Goal: Check status: Check status

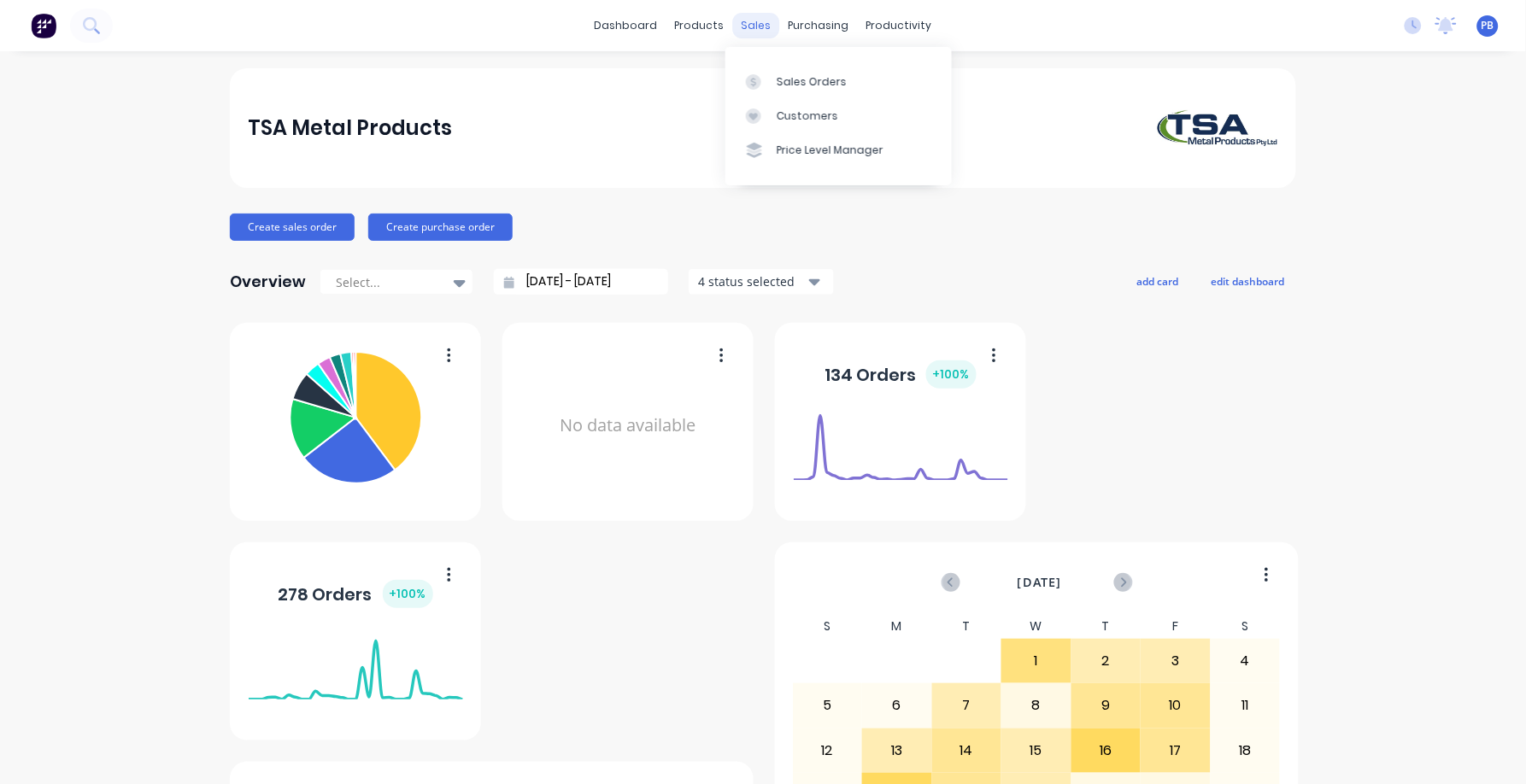
click at [753, 27] on div "sales" at bounding box center [757, 26] width 47 height 26
click at [782, 80] on div "Sales Orders" at bounding box center [812, 82] width 70 height 16
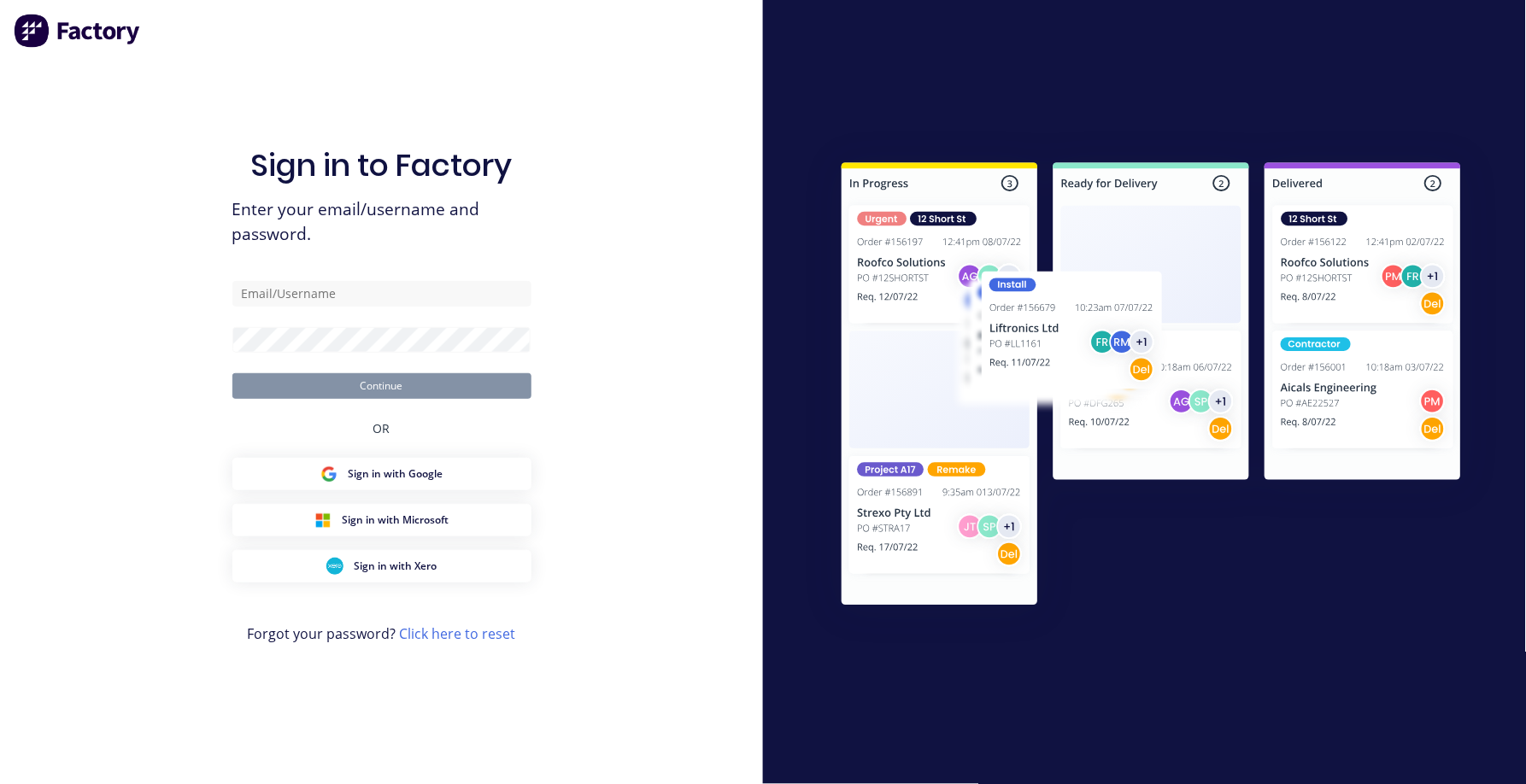
click at [227, 97] on div "Sign in to Factory Enter your email/username and password. Continue OR Sign in …" at bounding box center [381, 392] width 763 height 784
type input "[EMAIL_ADDRESS][DOMAIN_NAME]"
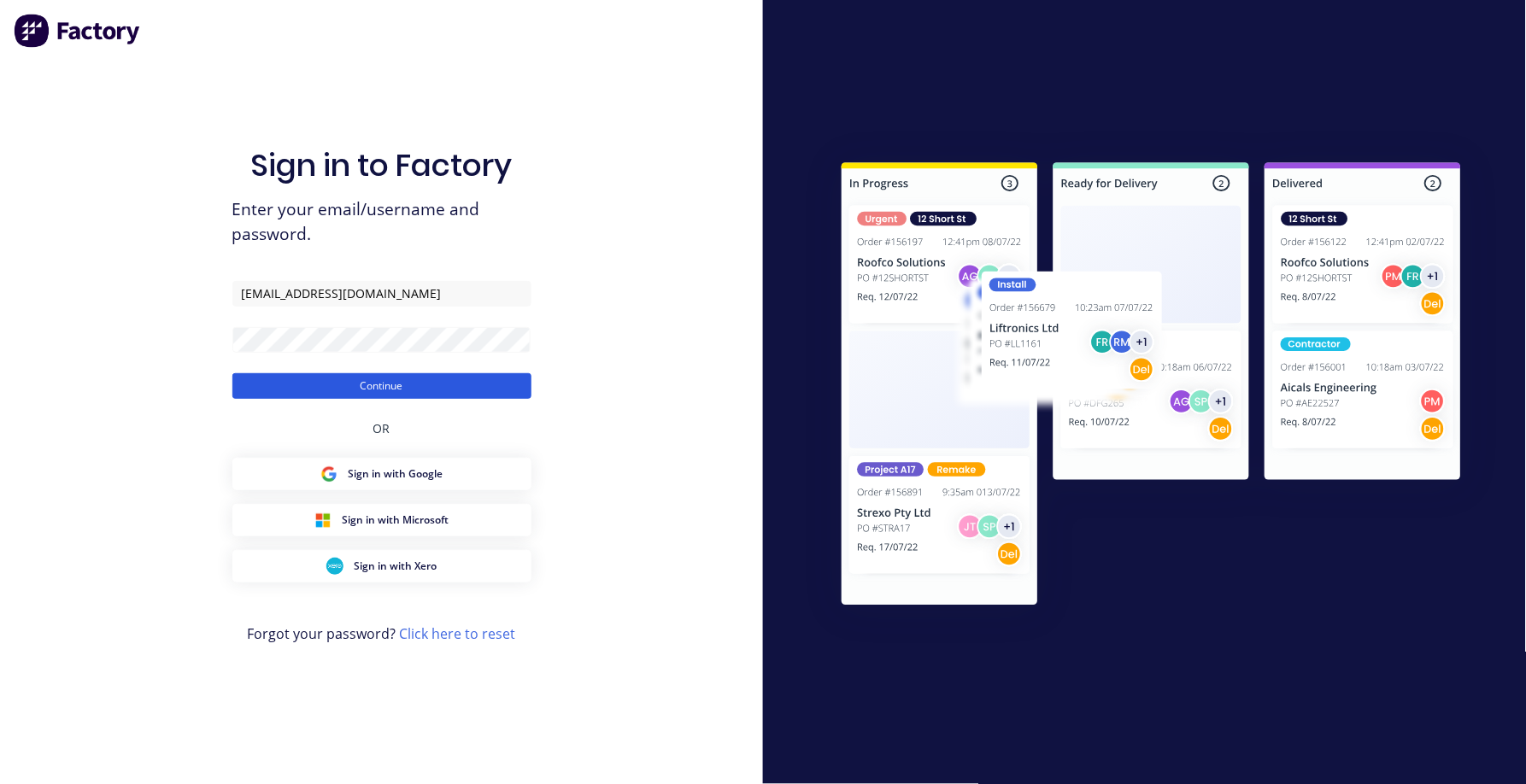
click at [297, 386] on button "Continue" at bounding box center [382, 386] width 299 height 26
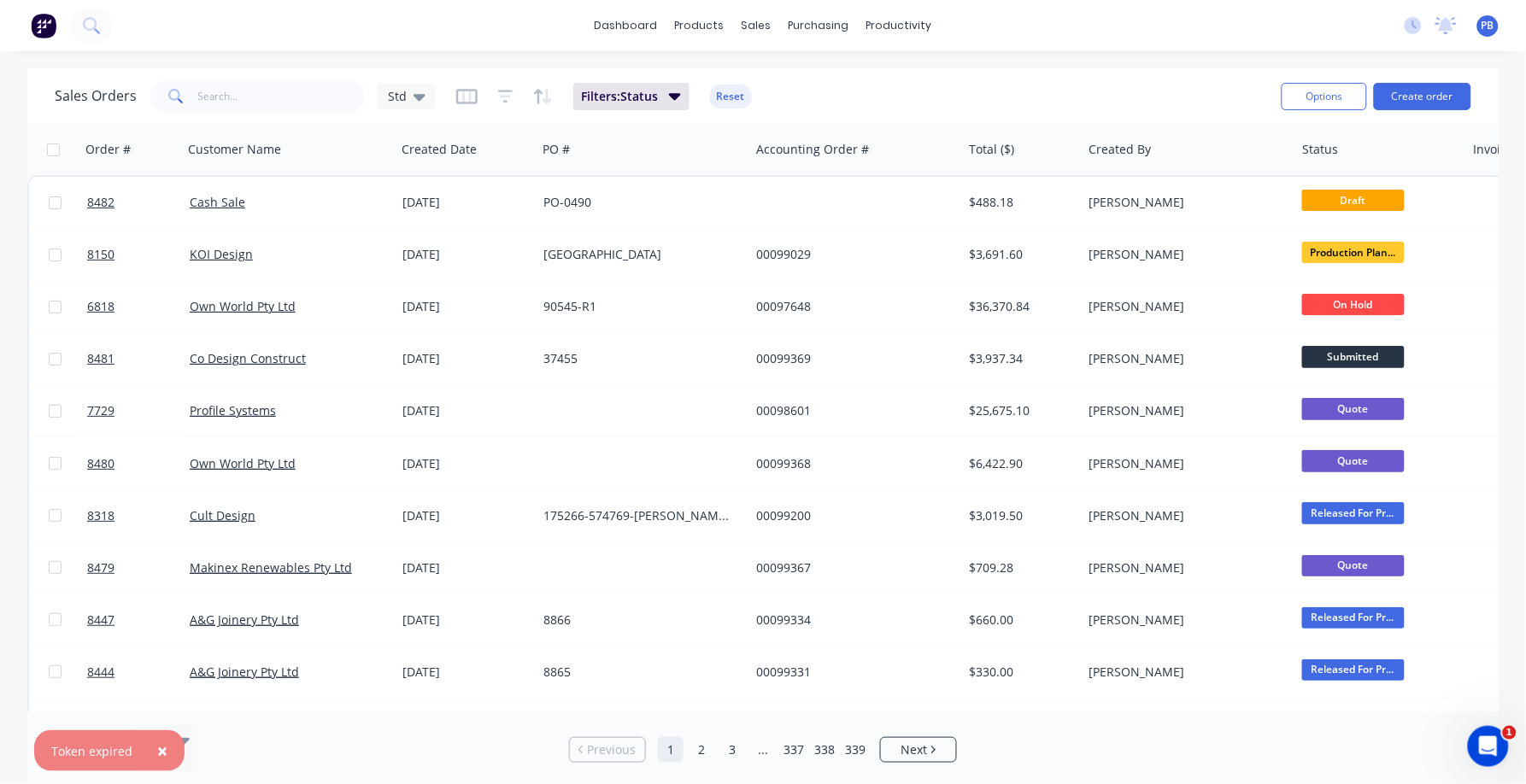
click at [289, 72] on div "Sales Orders Std Filters: Status Reset Options Create order" at bounding box center [762, 96] width 1471 height 56
click at [274, 88] on input "text" at bounding box center [282, 96] width 167 height 34
type input "living edge"
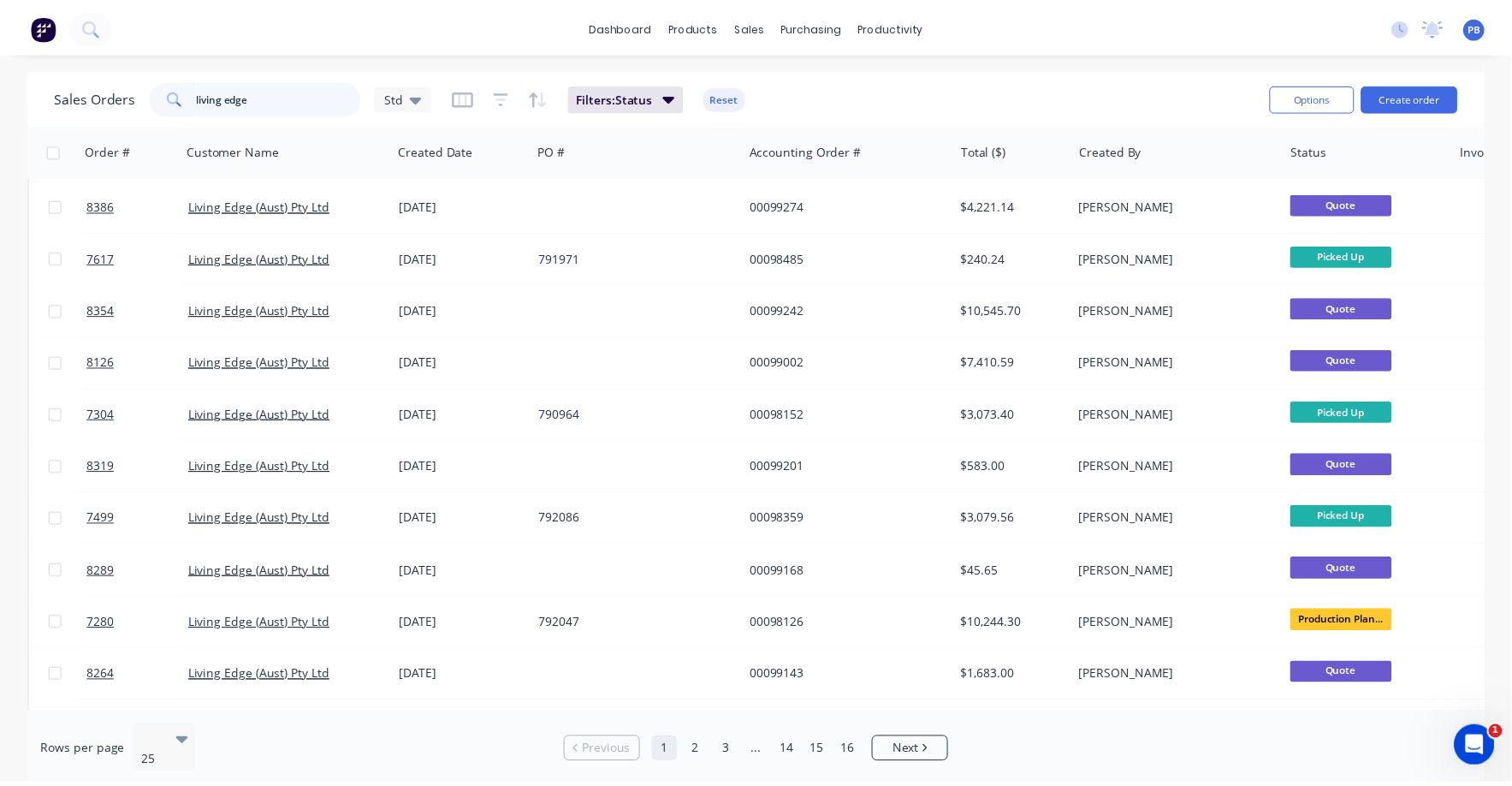
scroll to position [535, 0]
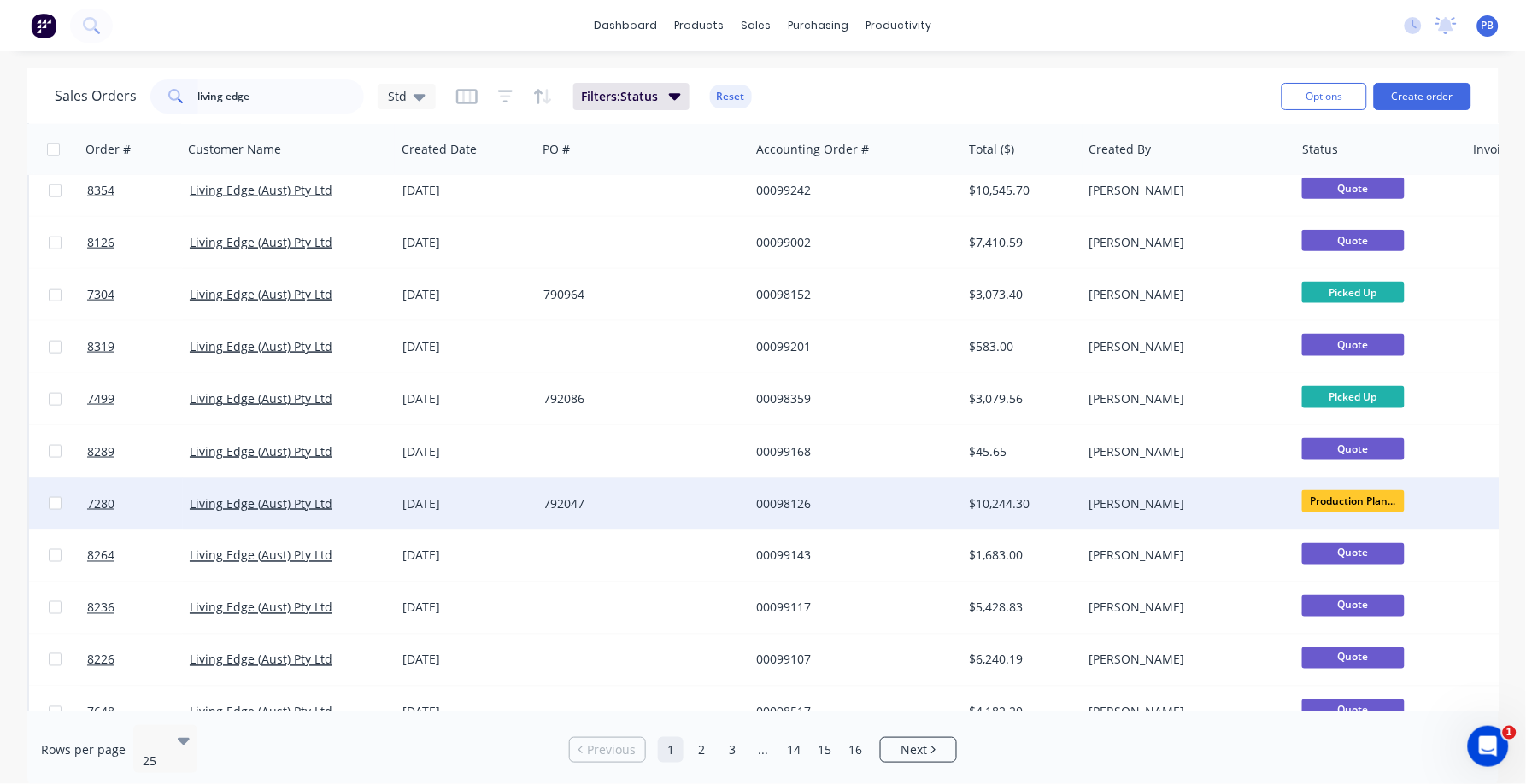
click at [987, 504] on div "$10,244.30" at bounding box center [1020, 504] width 100 height 17
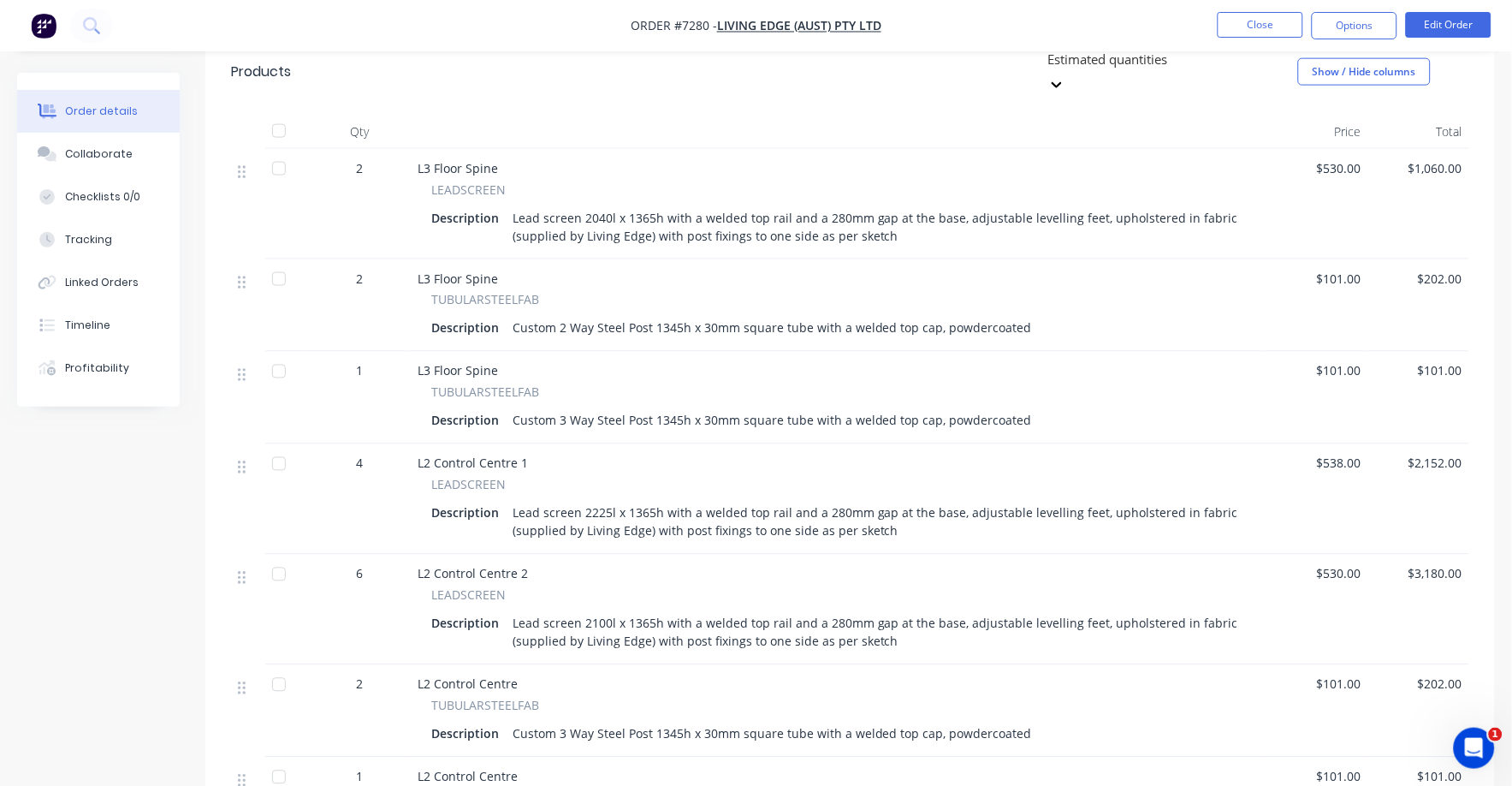
scroll to position [535, 0]
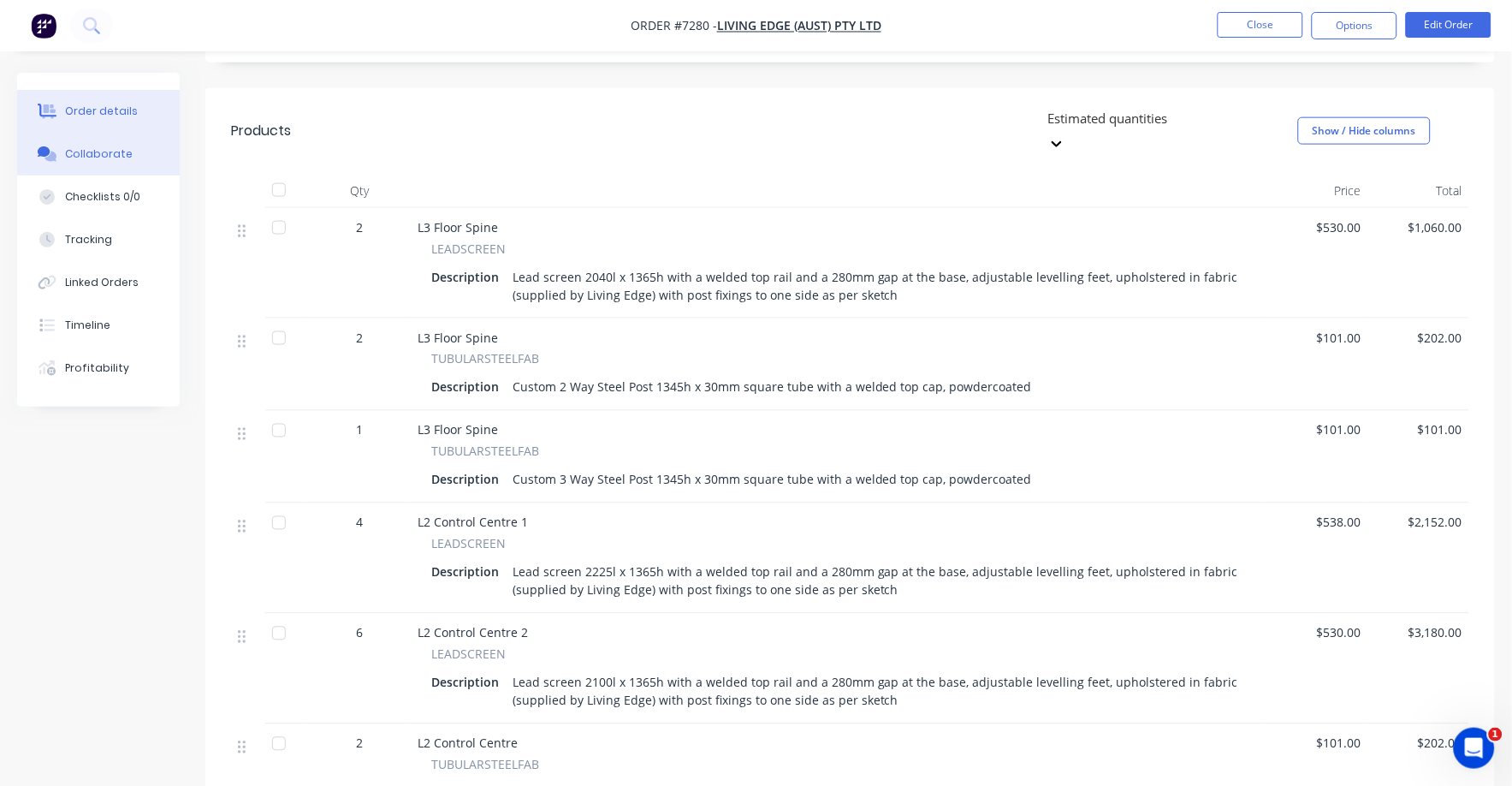
click at [72, 149] on div "Collaborate" at bounding box center [98, 154] width 68 height 16
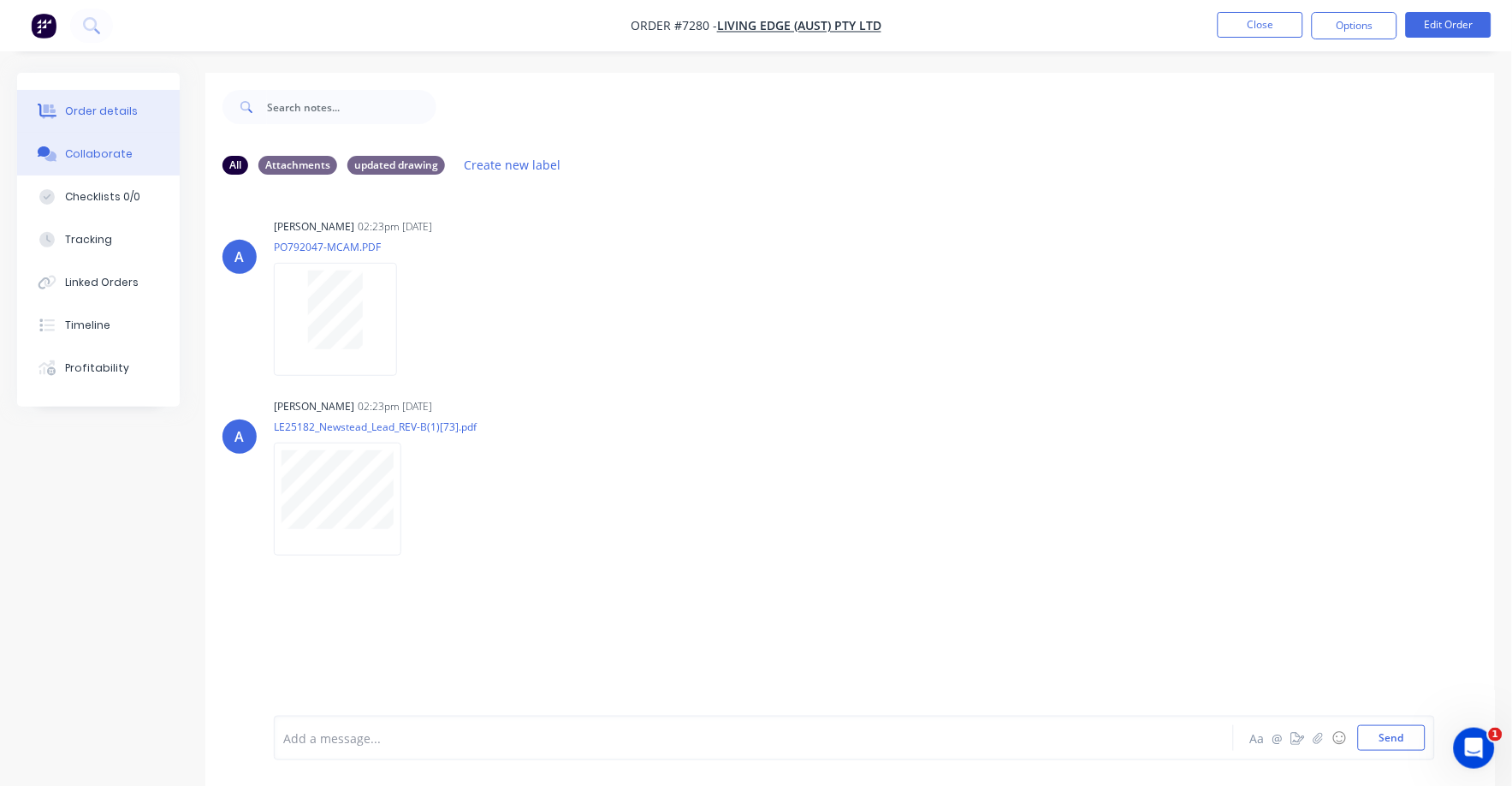
click at [121, 104] on div "Order details" at bounding box center [101, 111] width 72 height 16
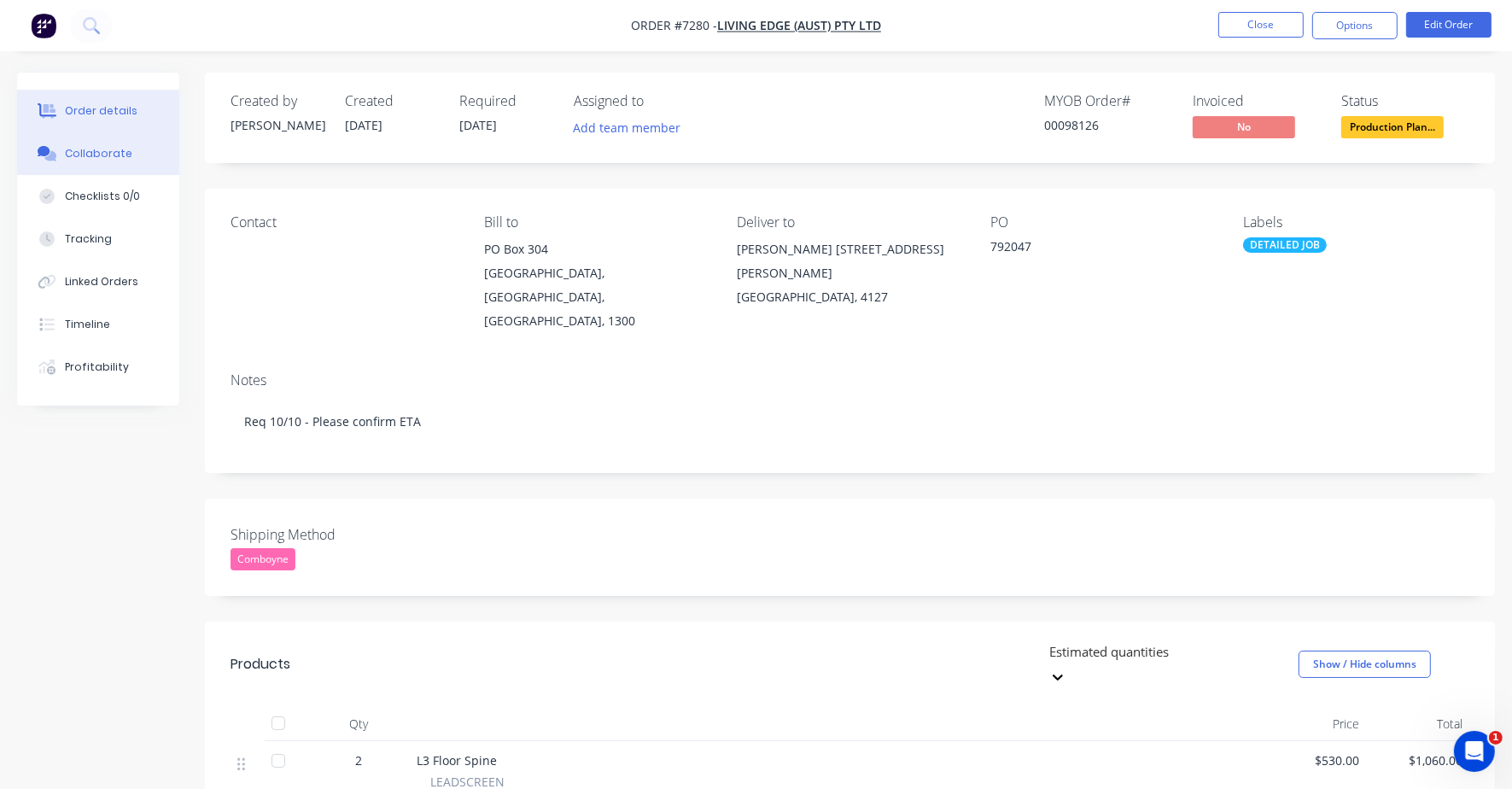
click at [82, 155] on div "Collaborate" at bounding box center [98, 154] width 68 height 16
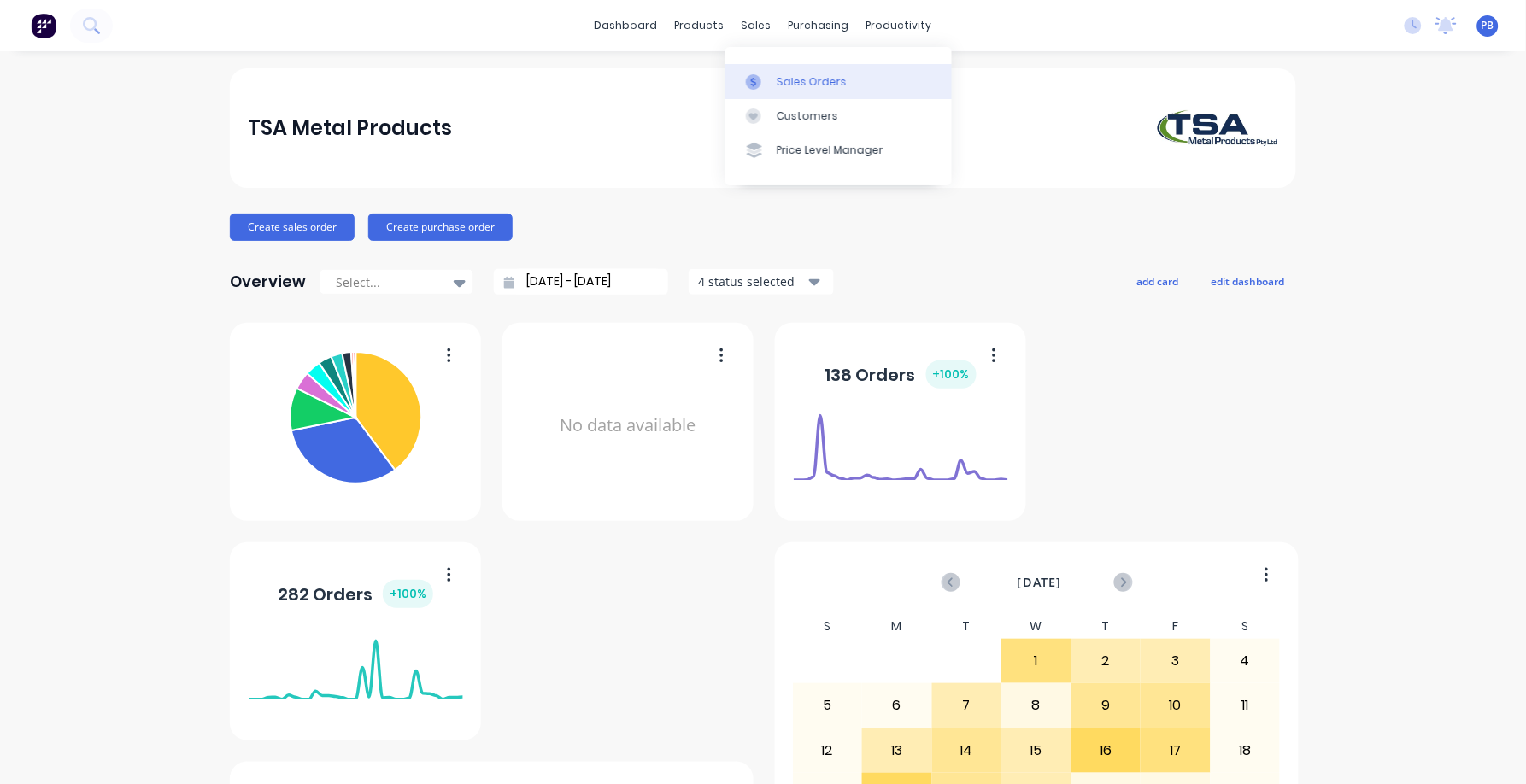
click at [795, 77] on div "Sales Orders" at bounding box center [812, 82] width 70 height 16
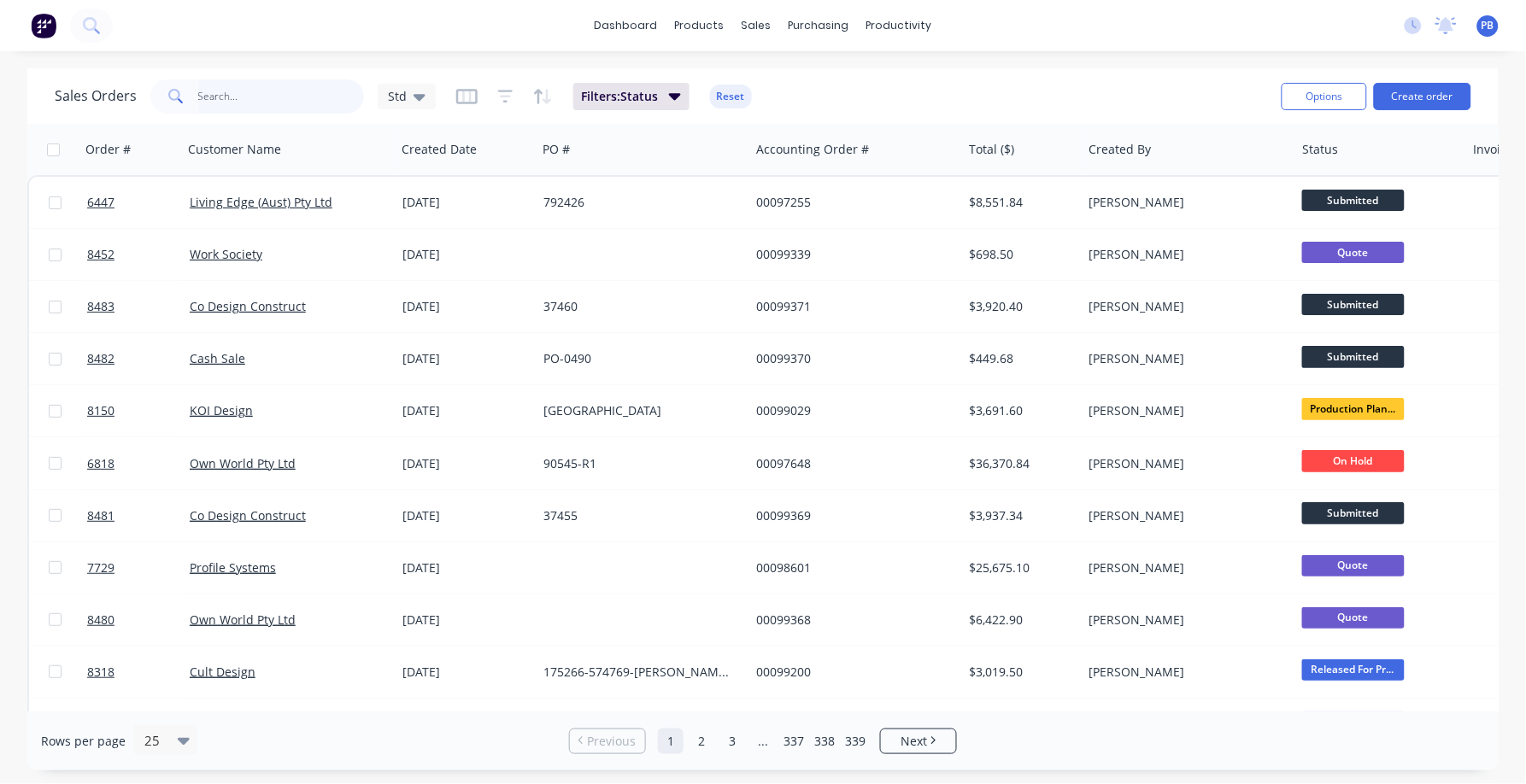
click at [327, 93] on input "text" at bounding box center [282, 96] width 167 height 34
type input "98126"
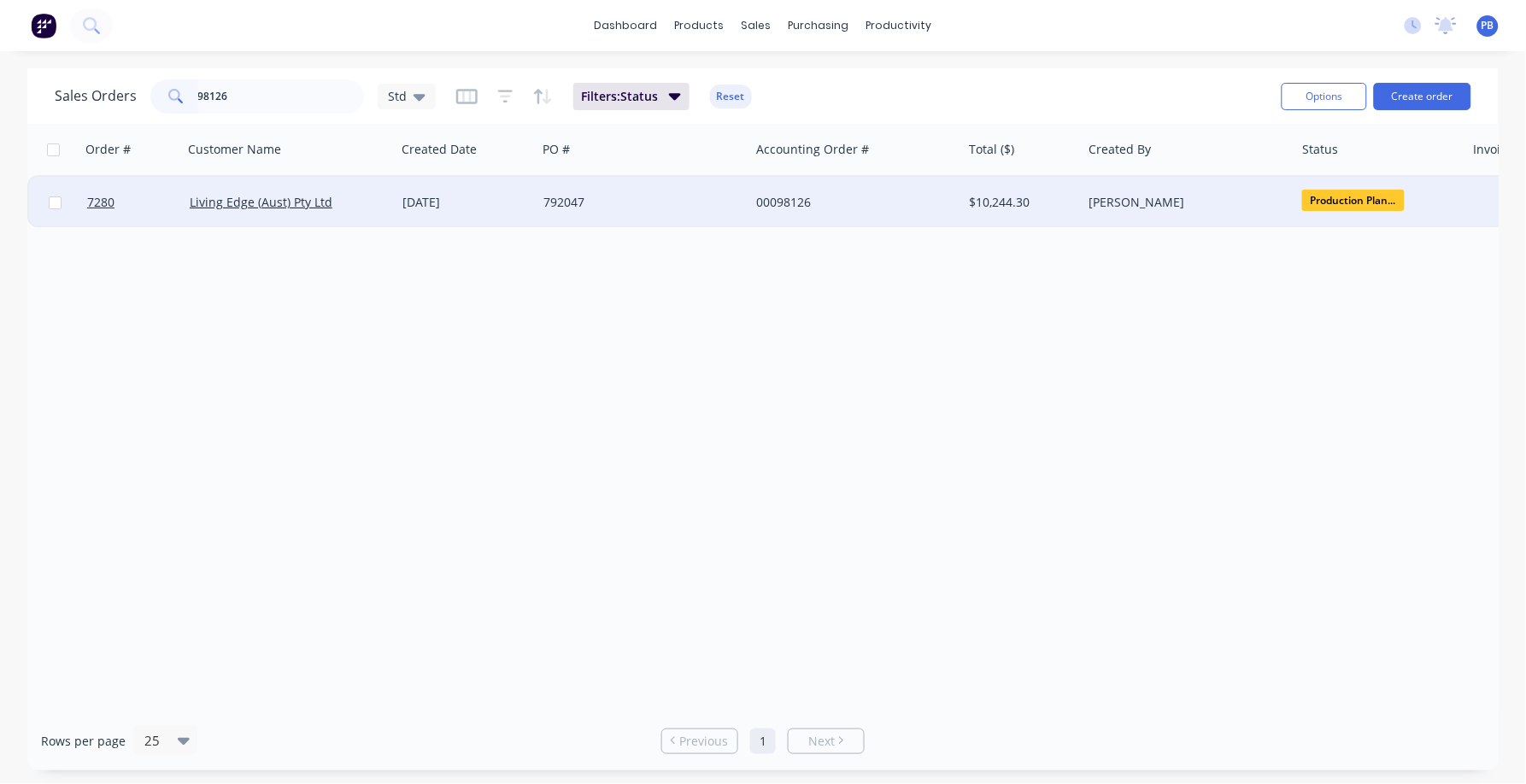
click at [793, 198] on div "00098126" at bounding box center [851, 202] width 190 height 17
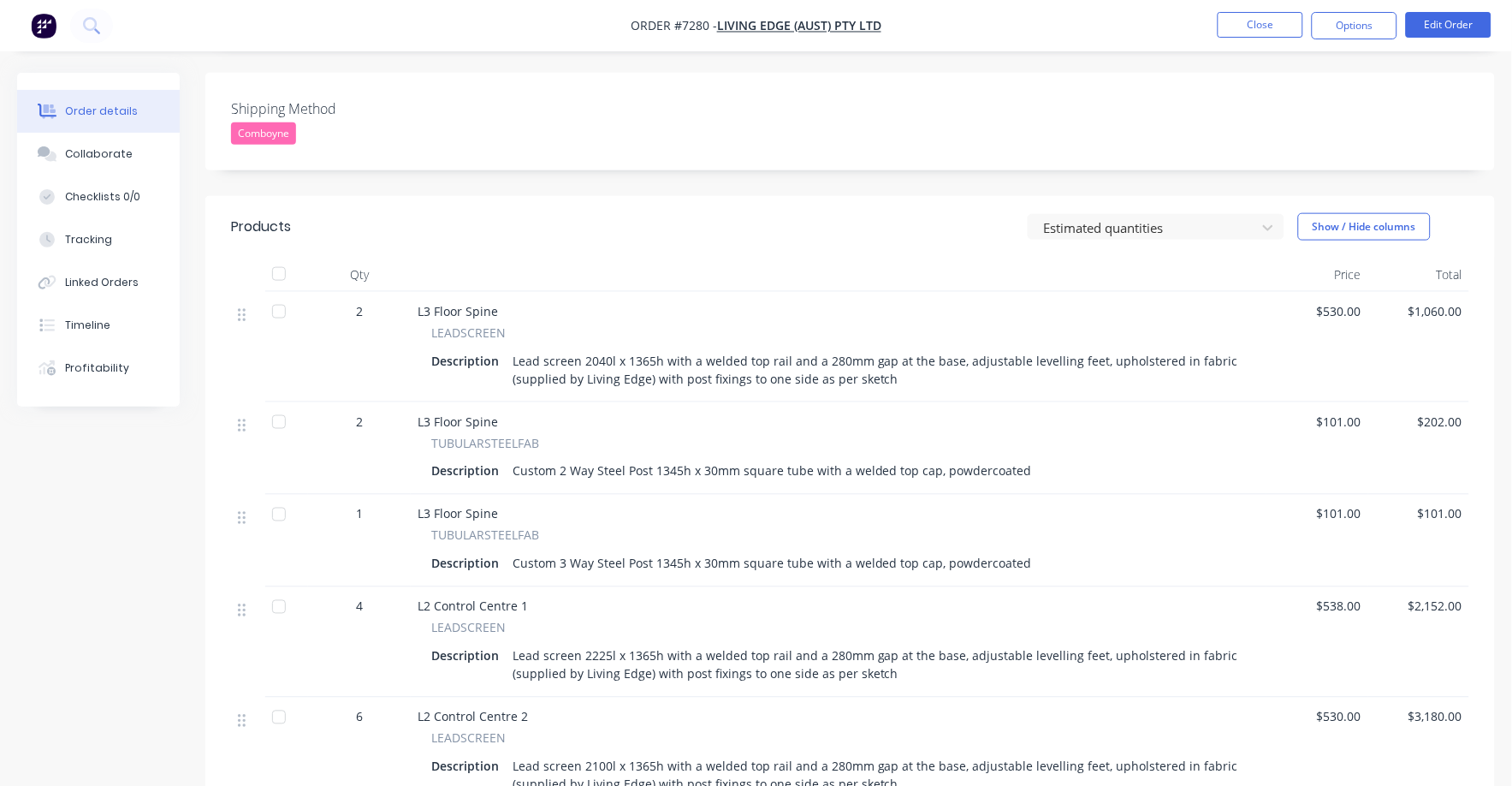
scroll to position [642, 0]
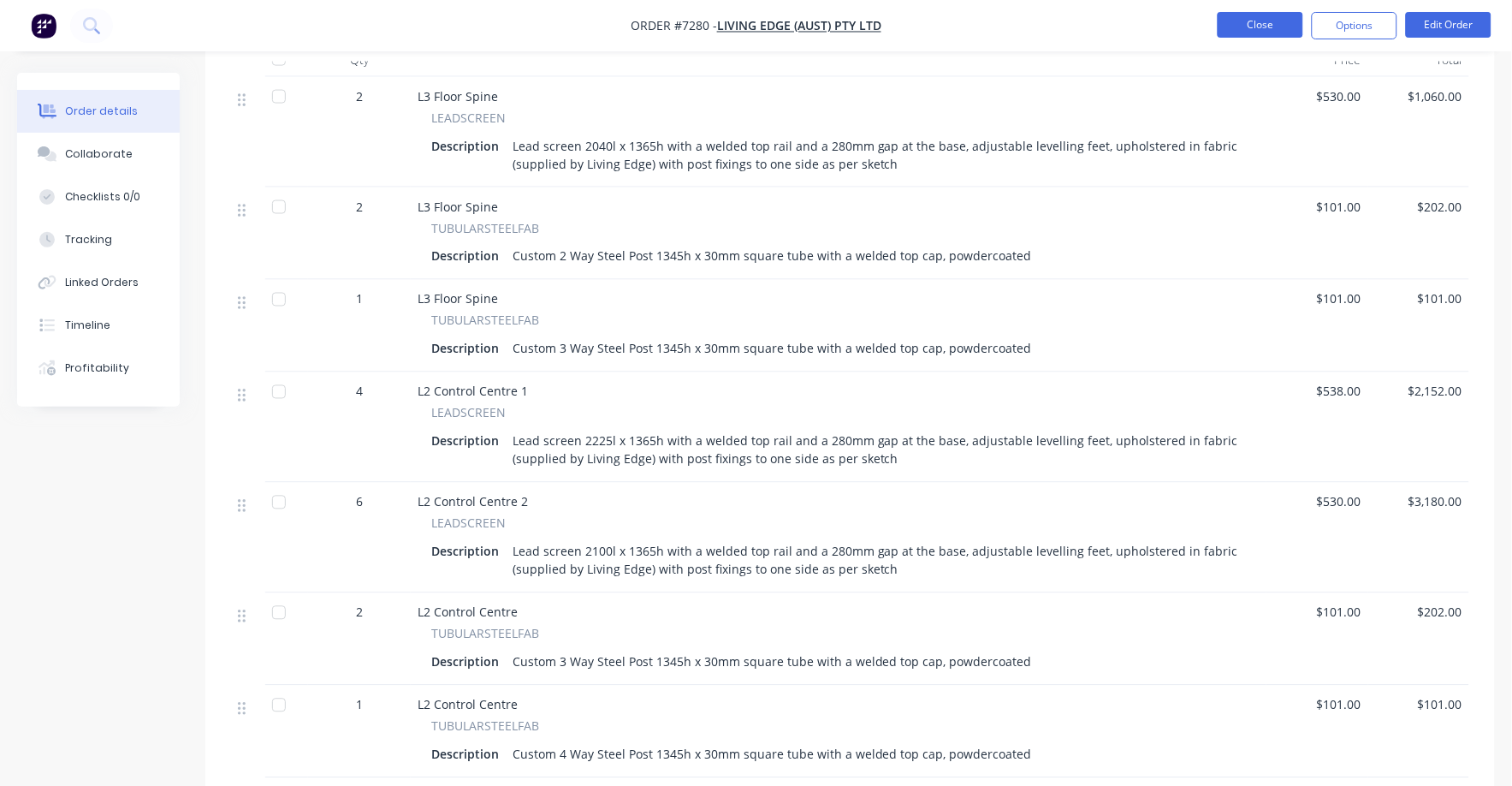
click at [1258, 26] on button "Close" at bounding box center [1260, 25] width 85 height 26
